Goal: Task Accomplishment & Management: Use online tool/utility

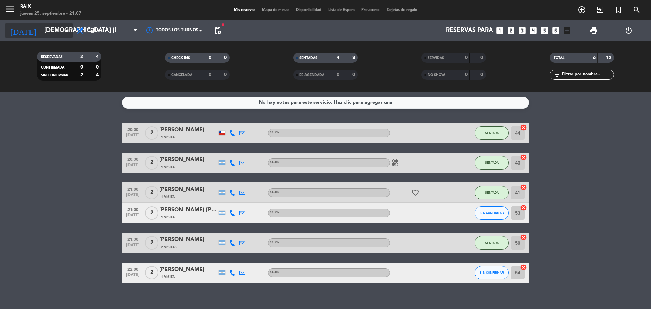
click at [41, 28] on input "[DEMOGRAPHIC_DATA] [DATE]" at bounding box center [80, 31] width 79 height 14
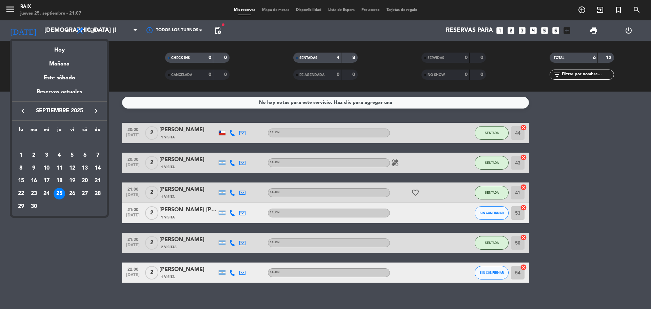
click at [69, 195] on div "26" at bounding box center [72, 194] width 12 height 12
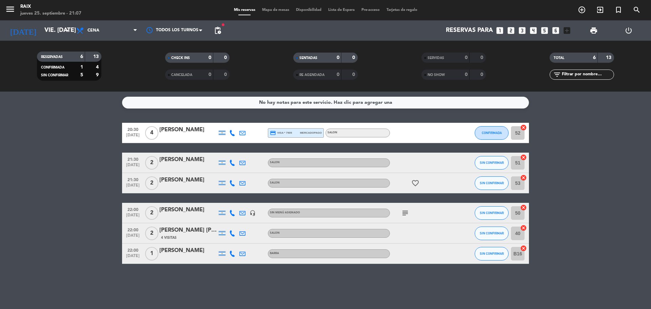
click at [168, 249] on div "[PERSON_NAME]" at bounding box center [188, 250] width 58 height 9
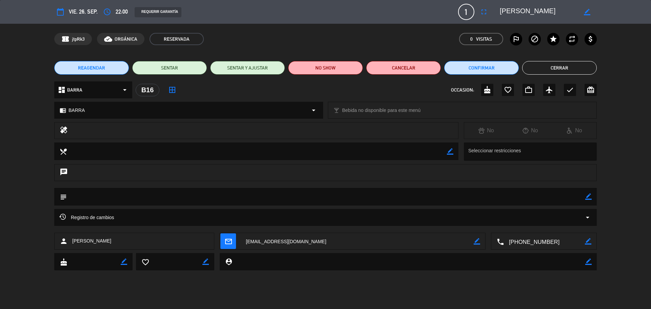
click at [19, 212] on div "Registro de cambios arrow_drop_down" at bounding box center [325, 221] width 651 height 24
click at [553, 67] on button "Cerrar" at bounding box center [559, 68] width 75 height 14
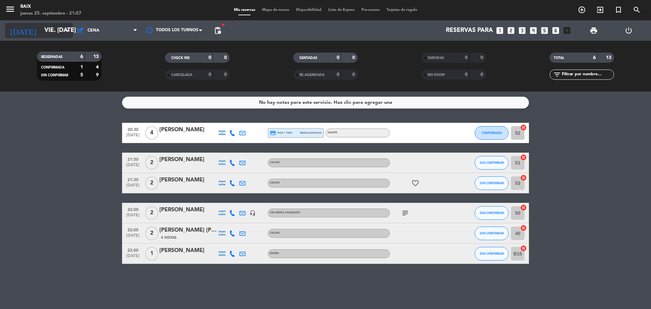
click at [53, 29] on input "vie. [DATE]" at bounding box center [80, 31] width 79 height 14
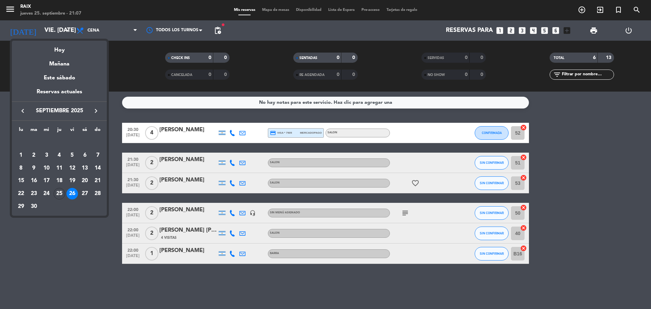
click at [94, 256] on div at bounding box center [325, 154] width 651 height 309
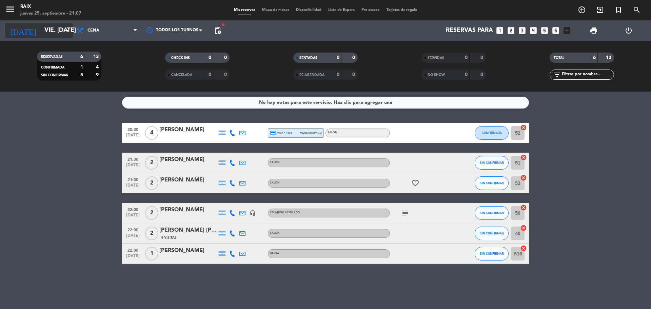
click at [47, 31] on input "vie. [DATE]" at bounding box center [80, 31] width 79 height 14
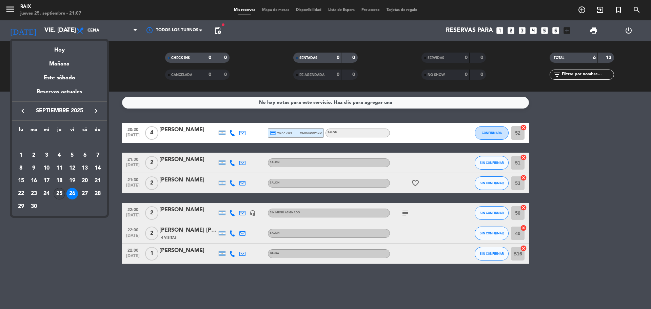
click at [60, 196] on div "25" at bounding box center [60, 194] width 12 height 12
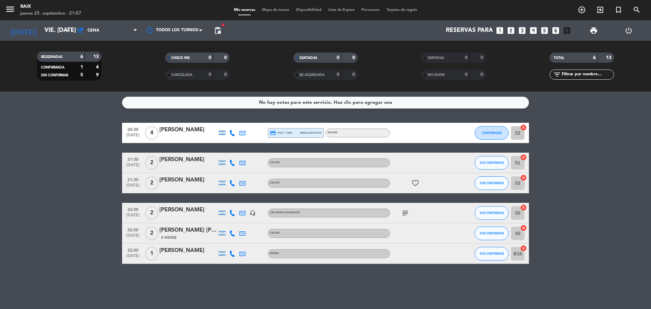
type input "[DEMOGRAPHIC_DATA] [DATE]"
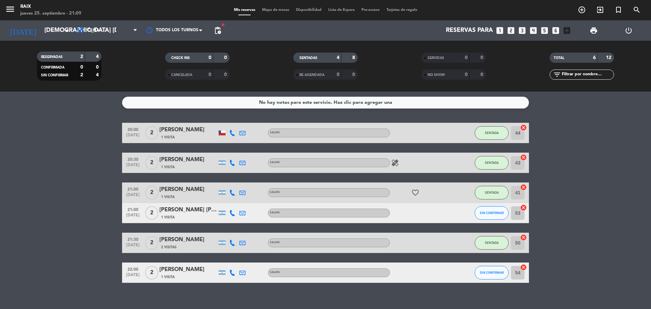
click at [519, 217] on input "53" at bounding box center [518, 213] width 14 height 14
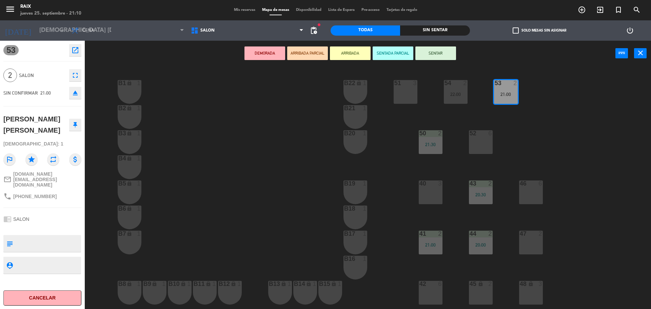
click at [410, 98] on div "51 3" at bounding box center [406, 92] width 24 height 24
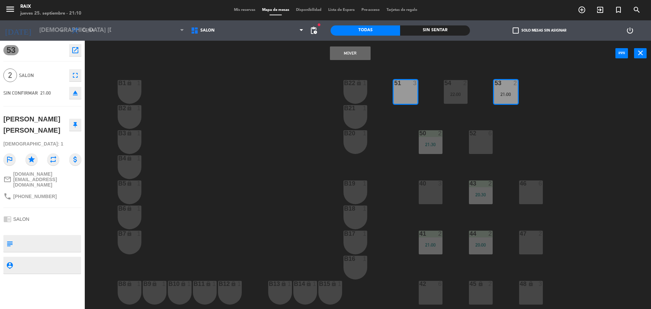
click at [345, 59] on button "Mover" at bounding box center [350, 53] width 41 height 14
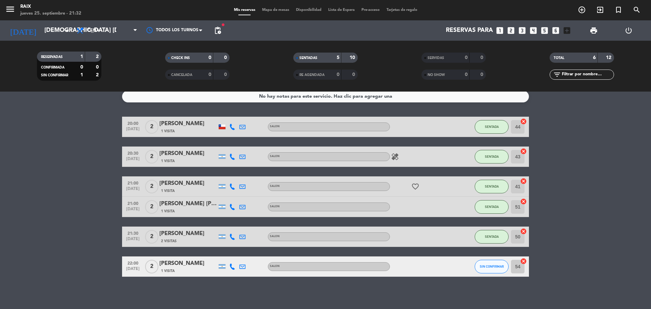
scroll to position [8, 0]
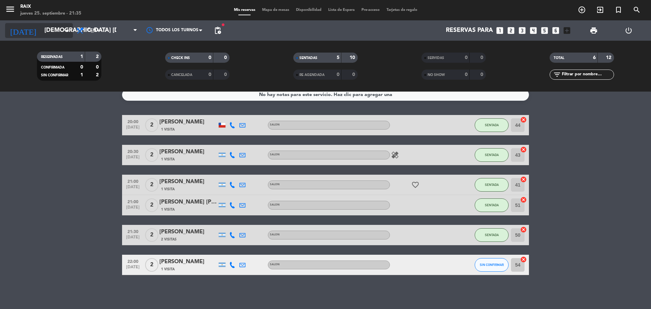
click at [52, 27] on input "[DEMOGRAPHIC_DATA] [DATE]" at bounding box center [80, 31] width 79 height 14
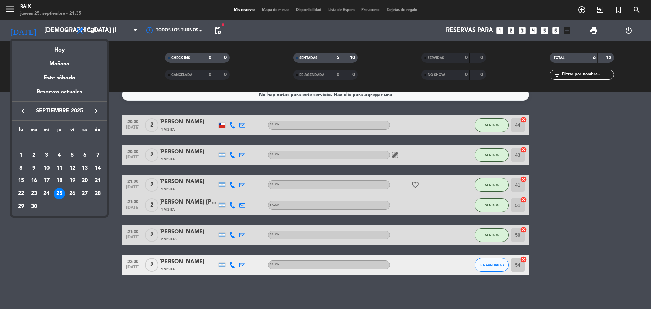
click at [50, 249] on div at bounding box center [325, 154] width 651 height 309
